Goal: Information Seeking & Learning: Learn about a topic

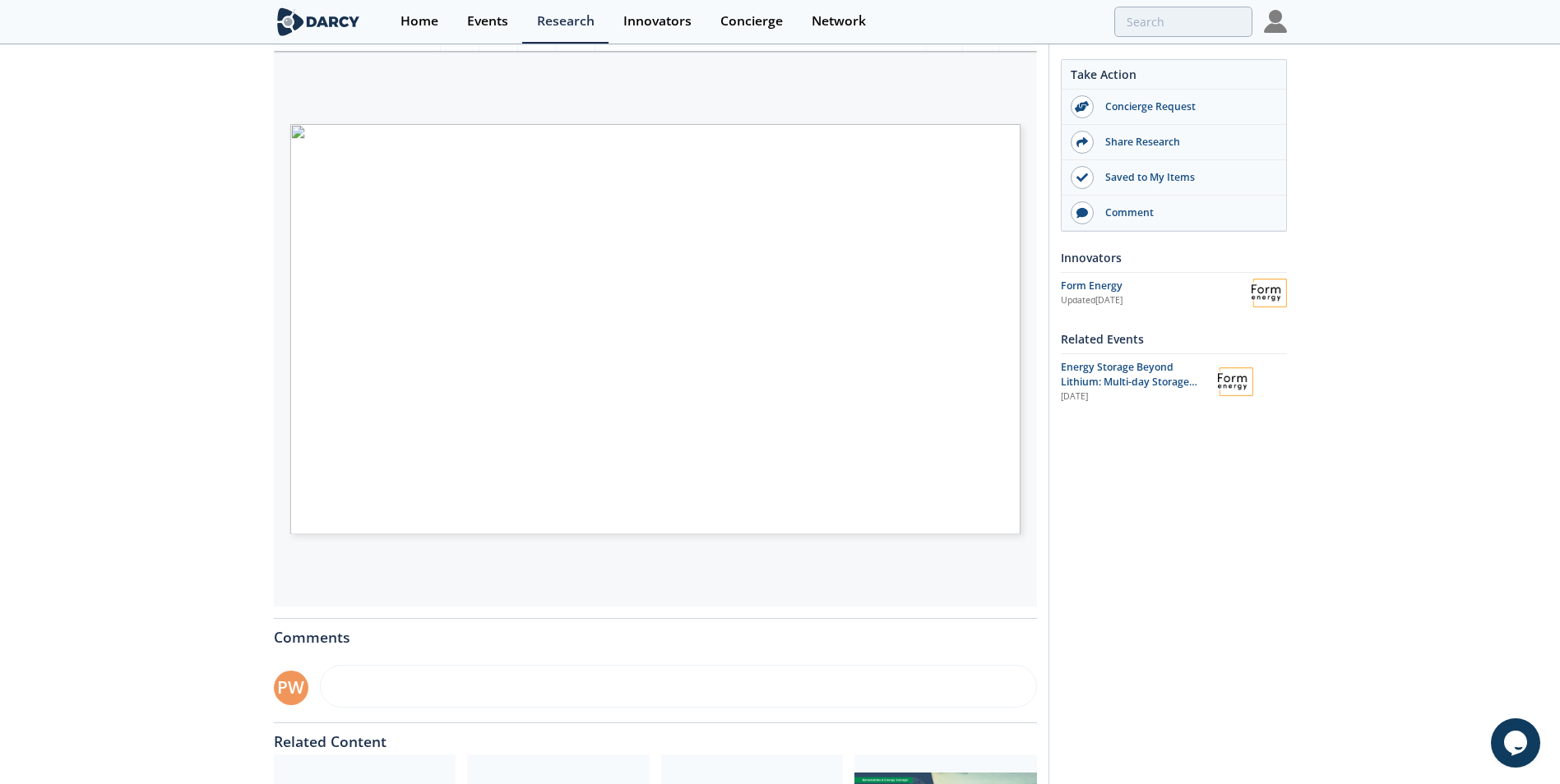
scroll to position [329, 0]
click at [824, 311] on span "Page 1" at bounding box center [1041, 504] width 1454 height 725
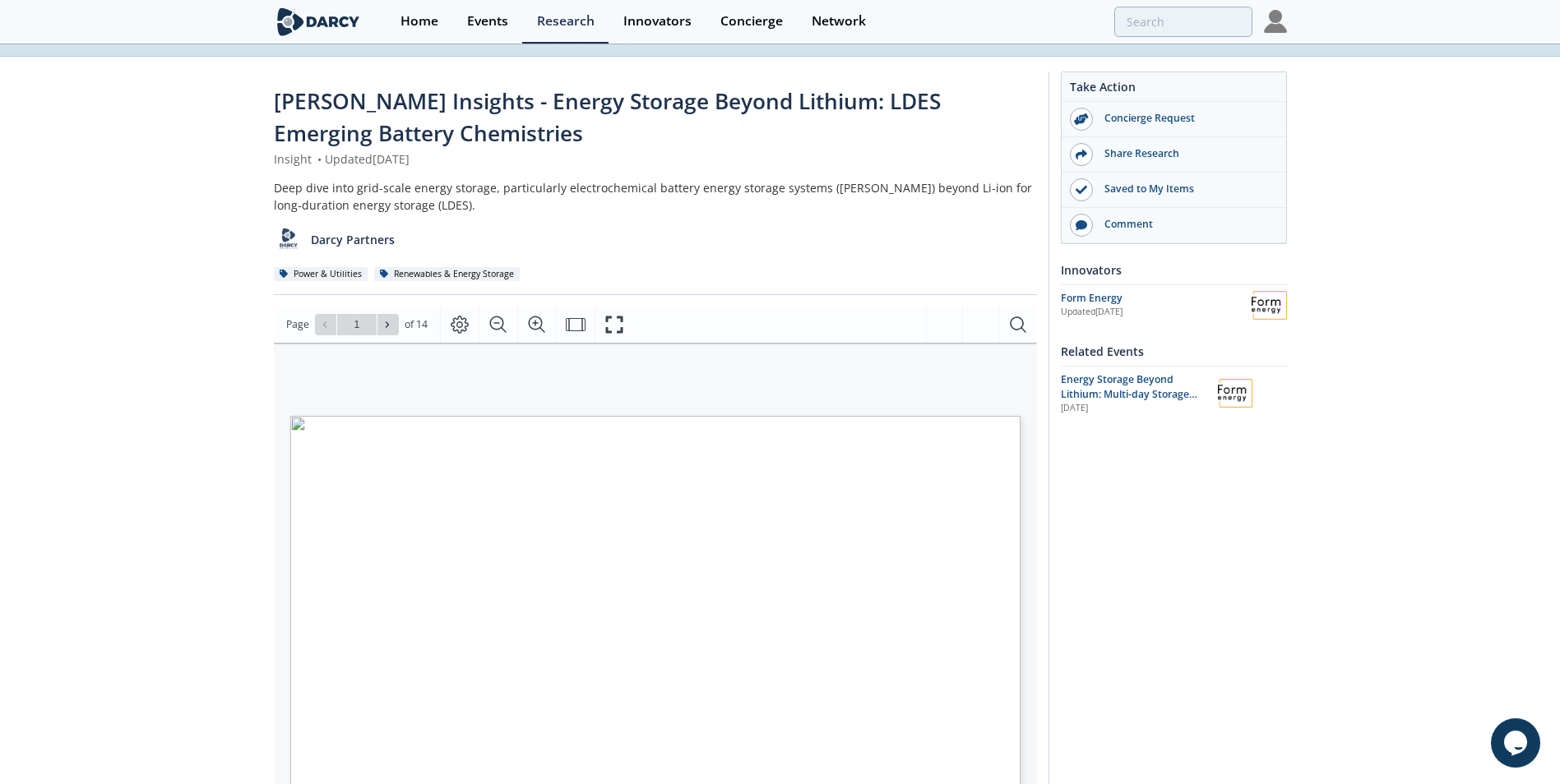
scroll to position [0, 0]
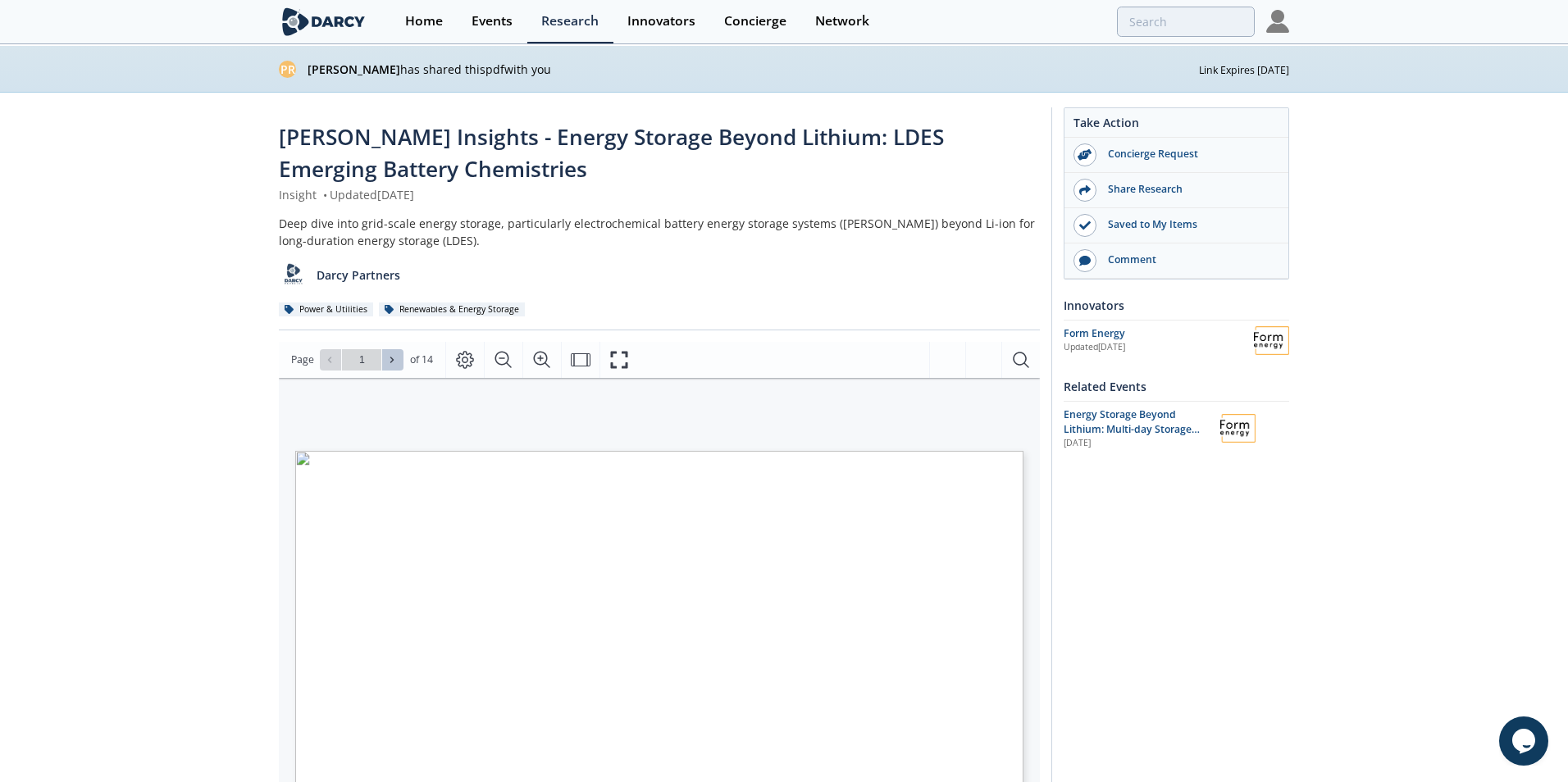
click at [395, 358] on icon at bounding box center [391, 359] width 10 height 10
type input "2"
click at [395, 358] on icon at bounding box center [391, 359] width 10 height 10
type input "3"
click at [395, 358] on icon at bounding box center [391, 359] width 10 height 10
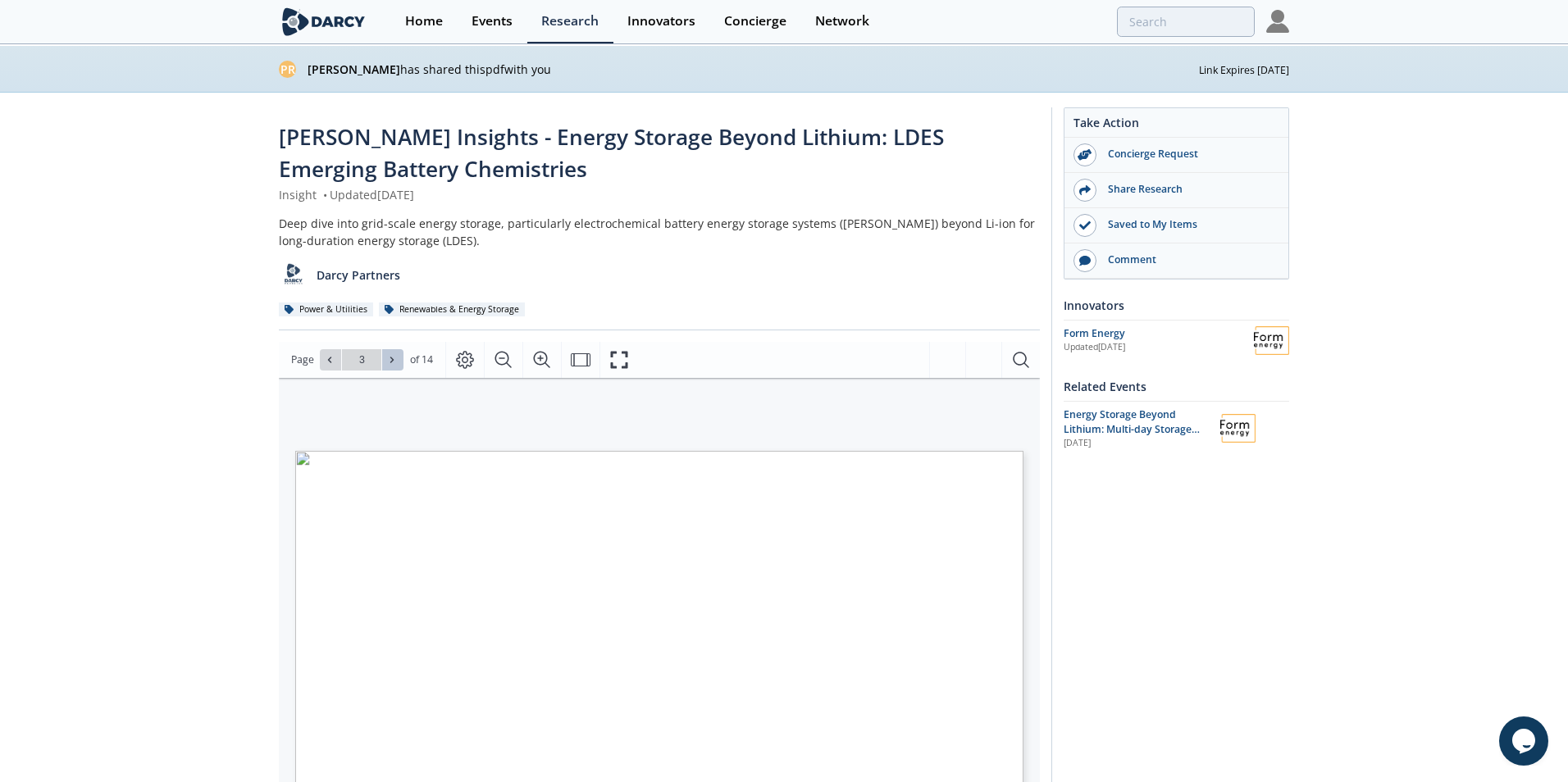
type input "4"
click at [395, 358] on icon at bounding box center [391, 359] width 10 height 10
type input "5"
click at [395, 358] on icon at bounding box center [391, 359] width 10 height 10
type input "7"
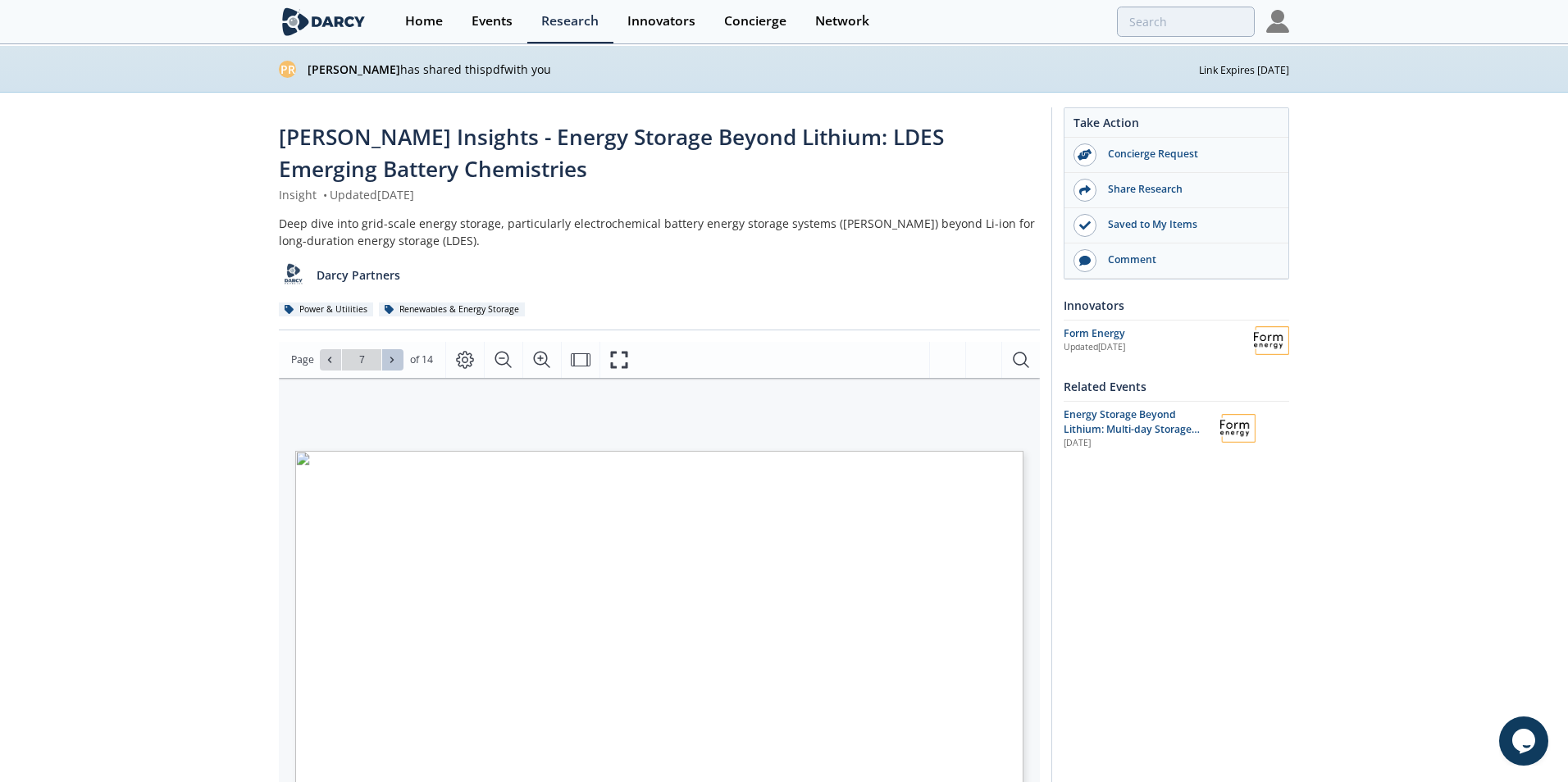
click at [395, 358] on icon at bounding box center [391, 359] width 10 height 10
type input "8"
type input "9"
type input "14"
